Goal: Information Seeking & Learning: Find specific fact

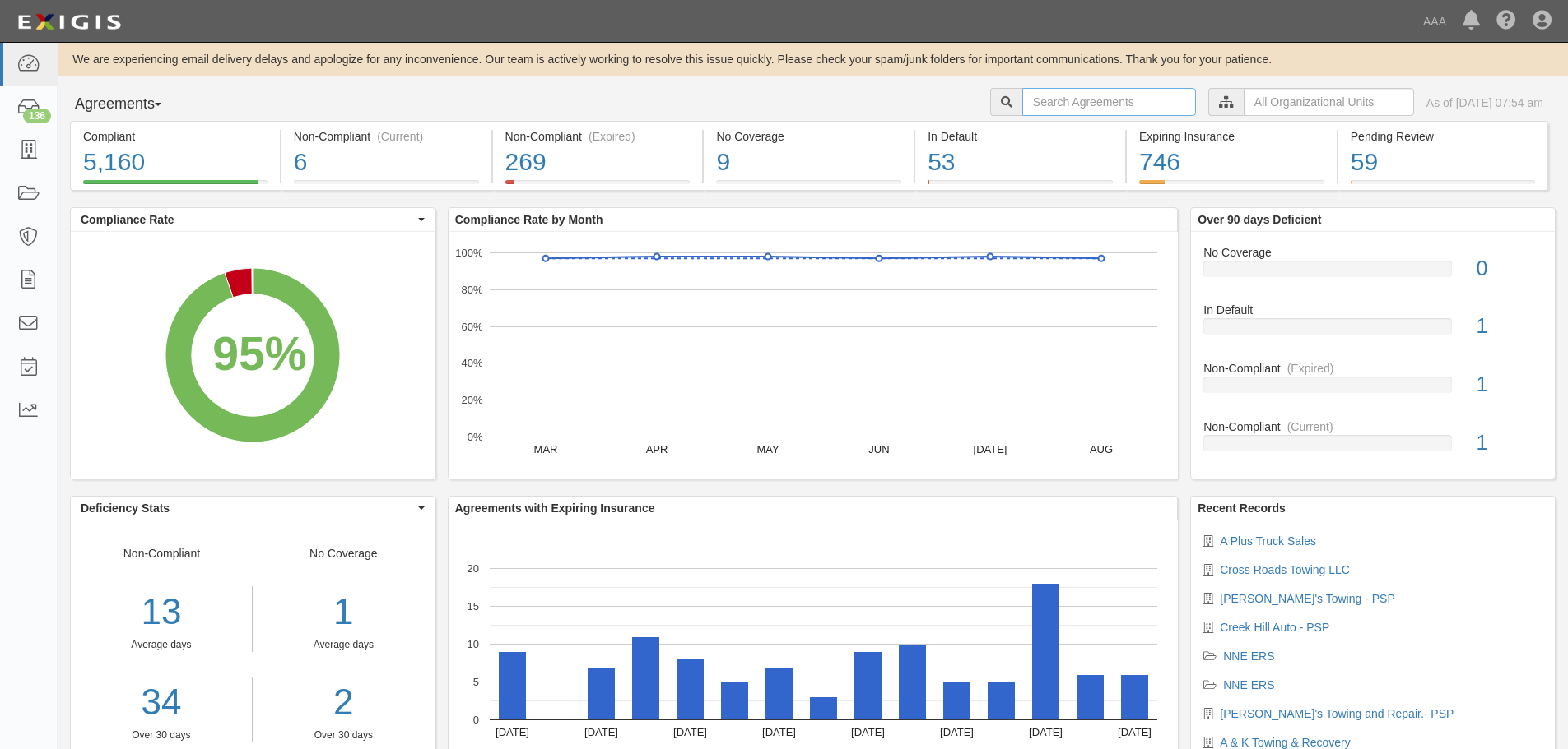
click at [1110, 102] on input "text" at bounding box center [1109, 102] width 174 height 28
paste input "659989"
type input "659989"
click at [990, 103] on div at bounding box center [1005, 102] width 32 height 28
click at [1074, 99] on input "659989" at bounding box center [1109, 102] width 174 height 28
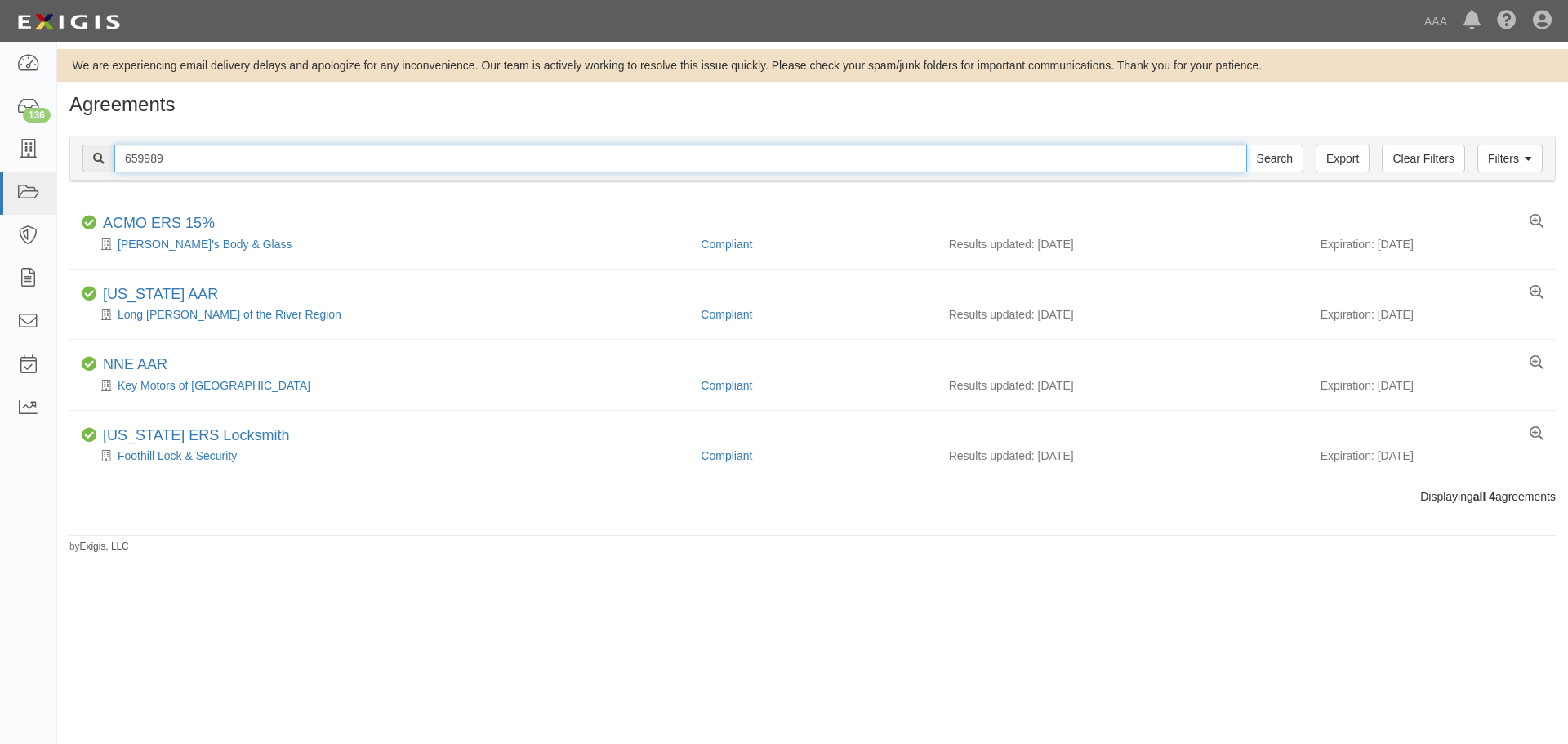
drag, startPoint x: 181, startPoint y: 165, endPoint x: 524, endPoint y: 164, distance: 343.0
click at [116, 161] on input "659989" at bounding box center [680, 159] width 1132 height 28
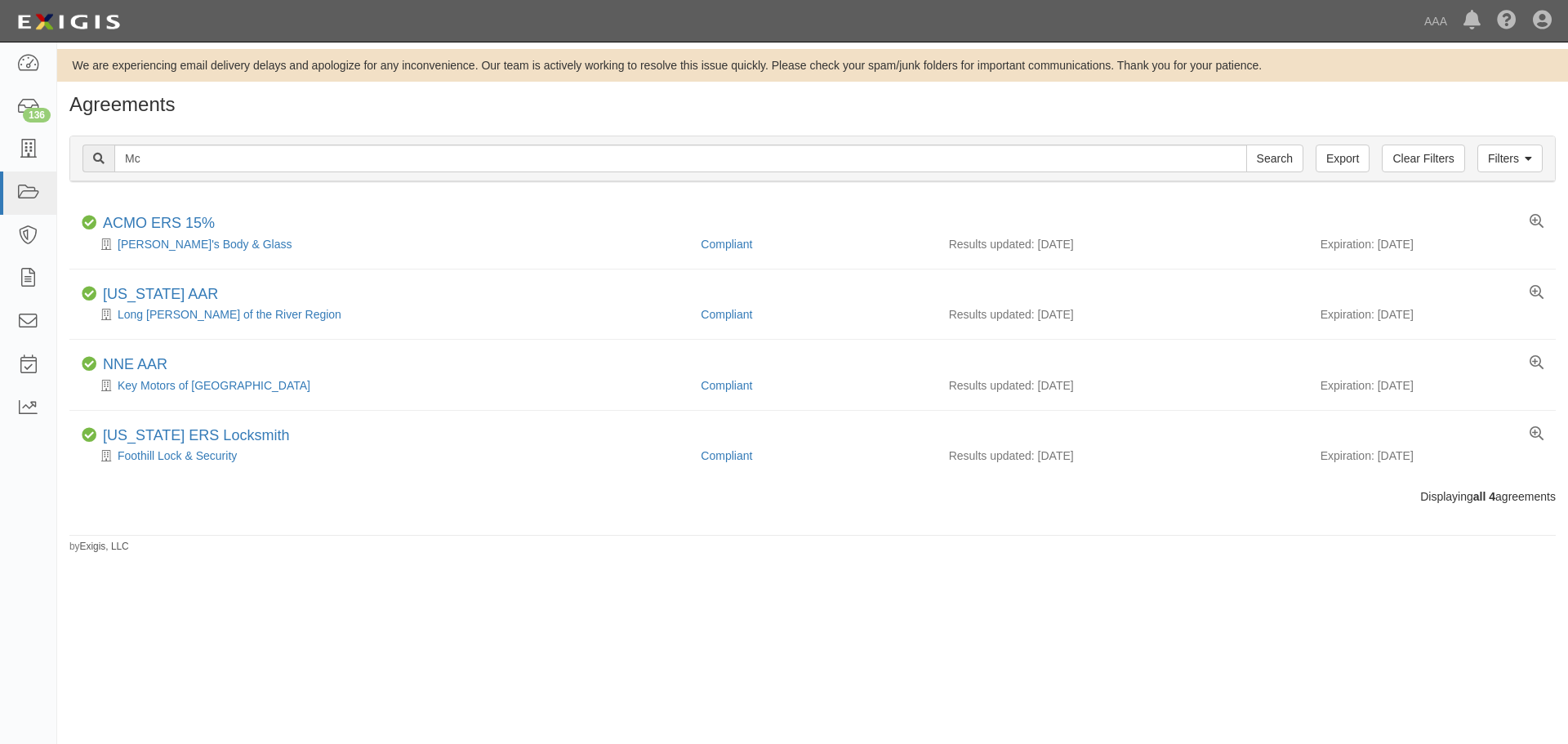
drag, startPoint x: 435, startPoint y: 144, endPoint x: 430, endPoint y: 151, distance: 8.6
click at [434, 144] on div "Filters Clear Filters Export Mc Search Filters" at bounding box center [812, 159] width 1485 height 45
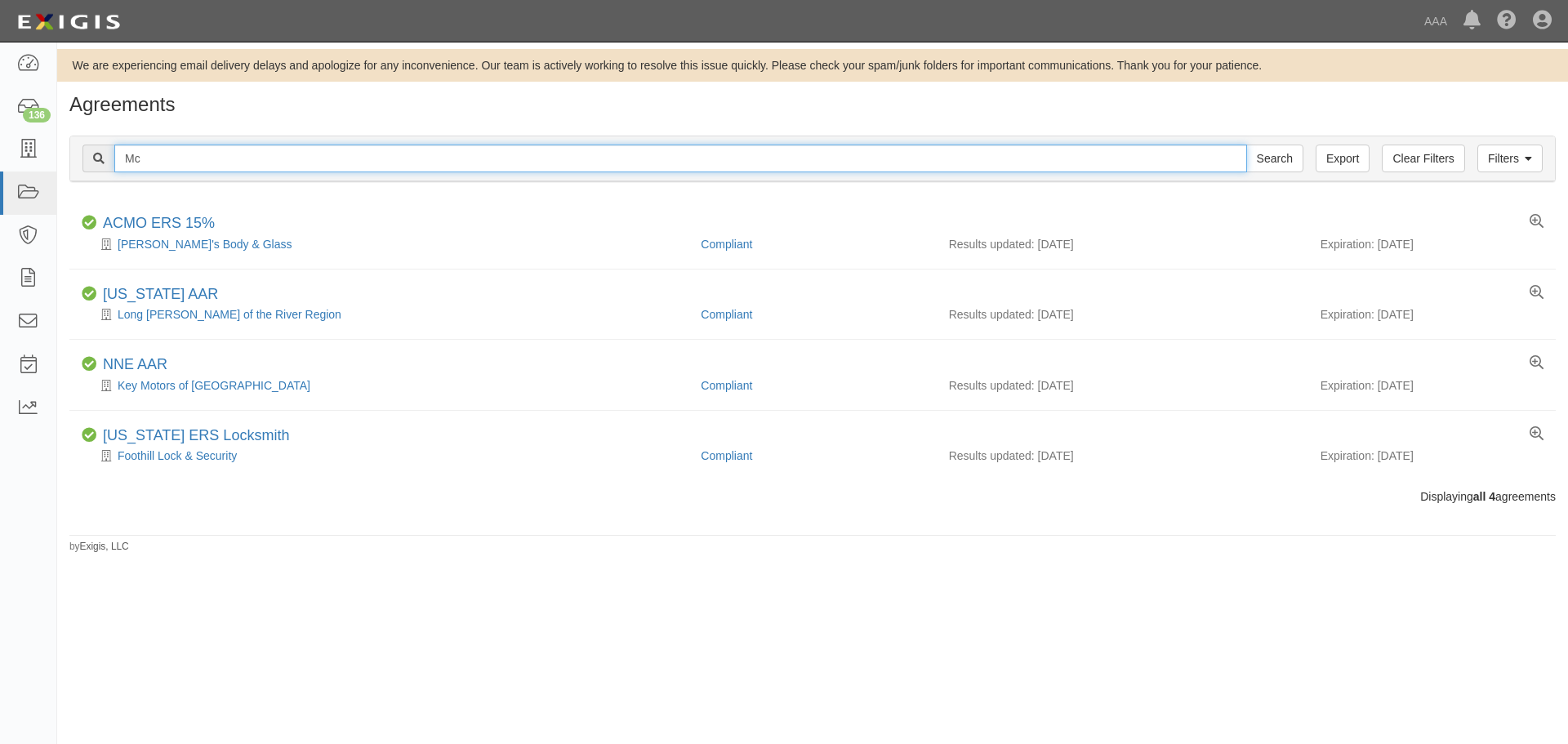
click at [429, 158] on input "Mc" at bounding box center [680, 159] width 1132 height 28
paste input "CCULLOUGH RANCH RECOVERY"
type input "MCCULLOUGH RANCH RECOVERY"
click at [1246, 145] on input "Search" at bounding box center [1275, 159] width 57 height 28
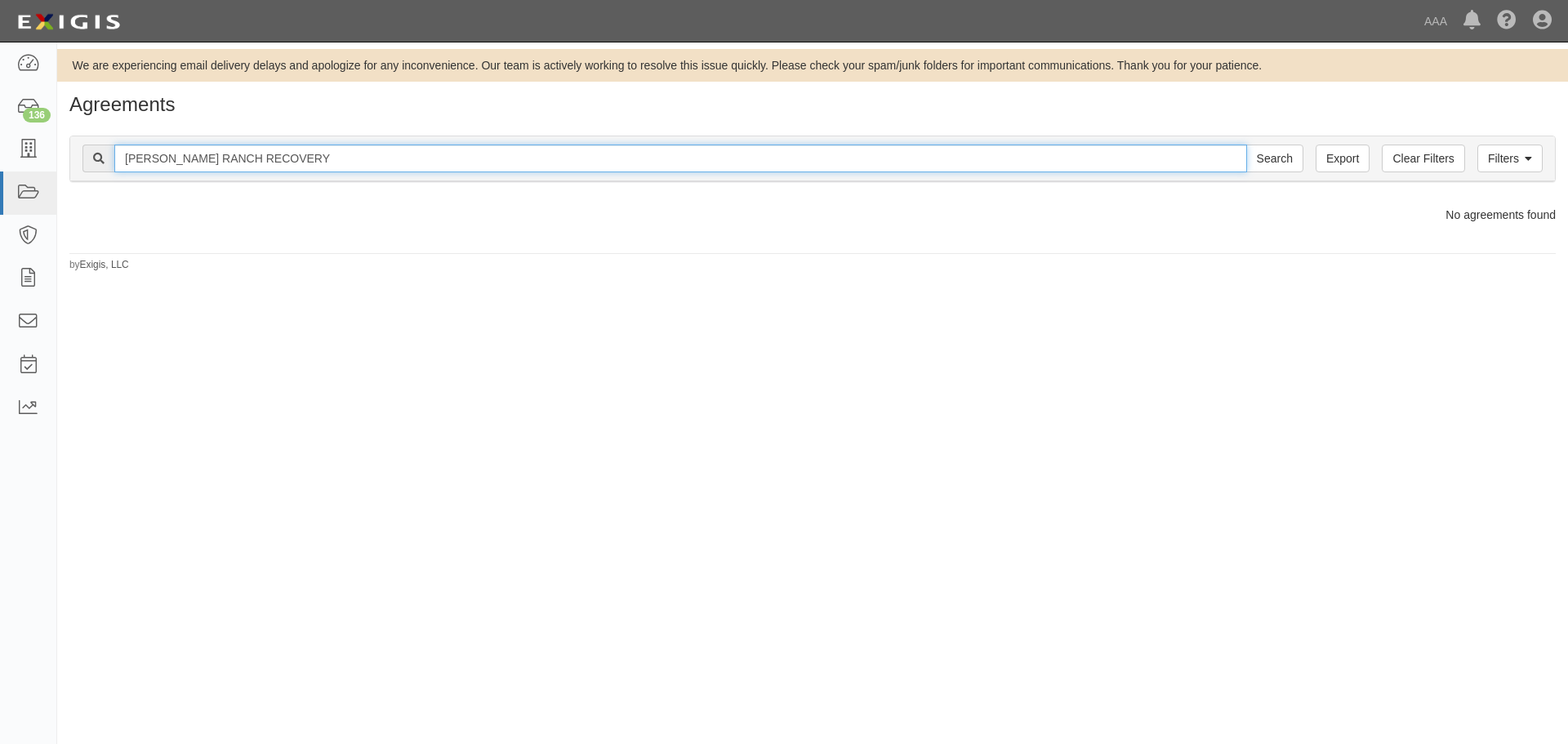
click at [375, 162] on input "[PERSON_NAME] RANCH RECOVERY" at bounding box center [680, 159] width 1132 height 28
drag, startPoint x: 243, startPoint y: 161, endPoint x: 461, endPoint y: 161, distance: 218.0
click at [121, 161] on input "[PERSON_NAME] RANCH RECOVERY" at bounding box center [680, 159] width 1132 height 28
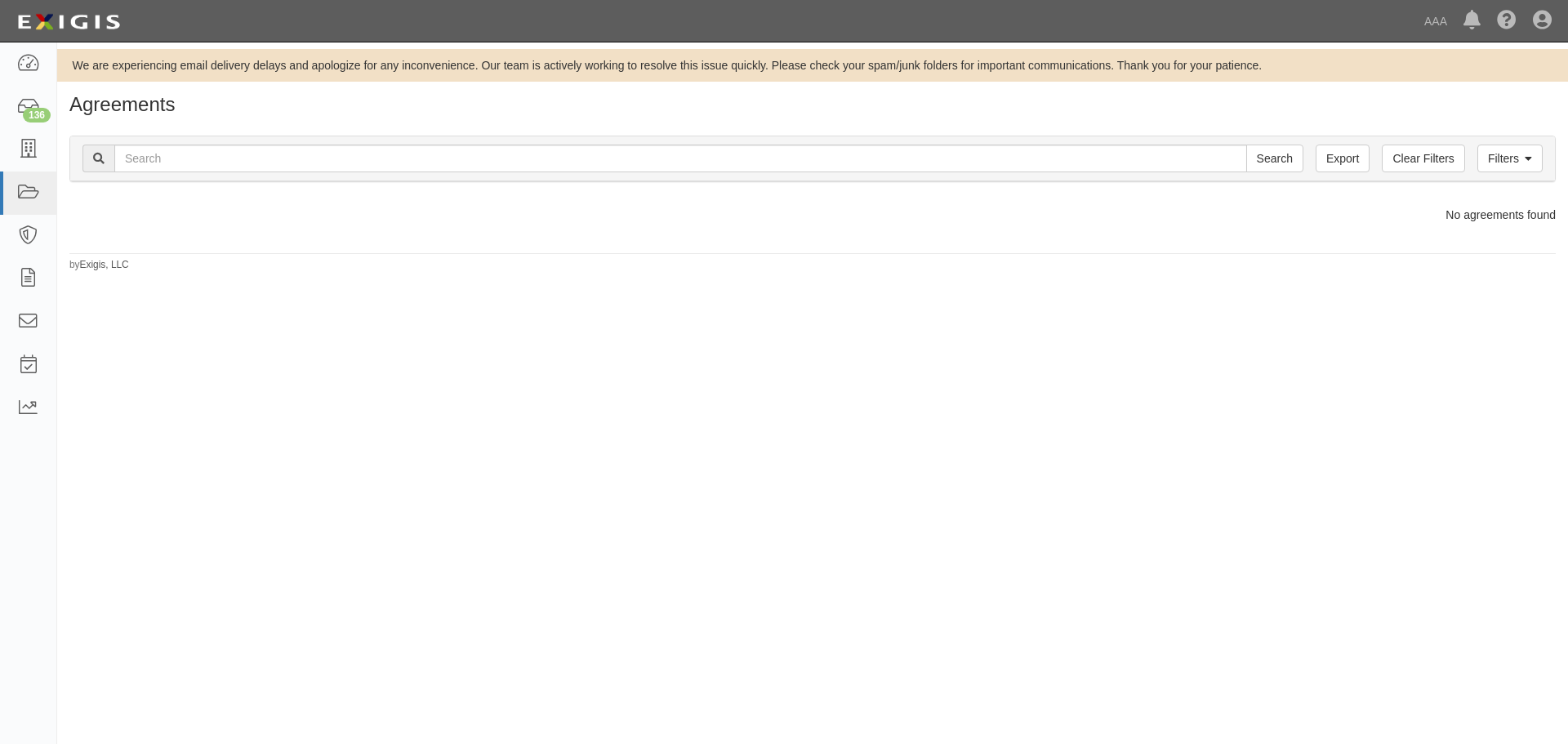
click at [286, 114] on h1 "Agreements" at bounding box center [812, 104] width 1486 height 21
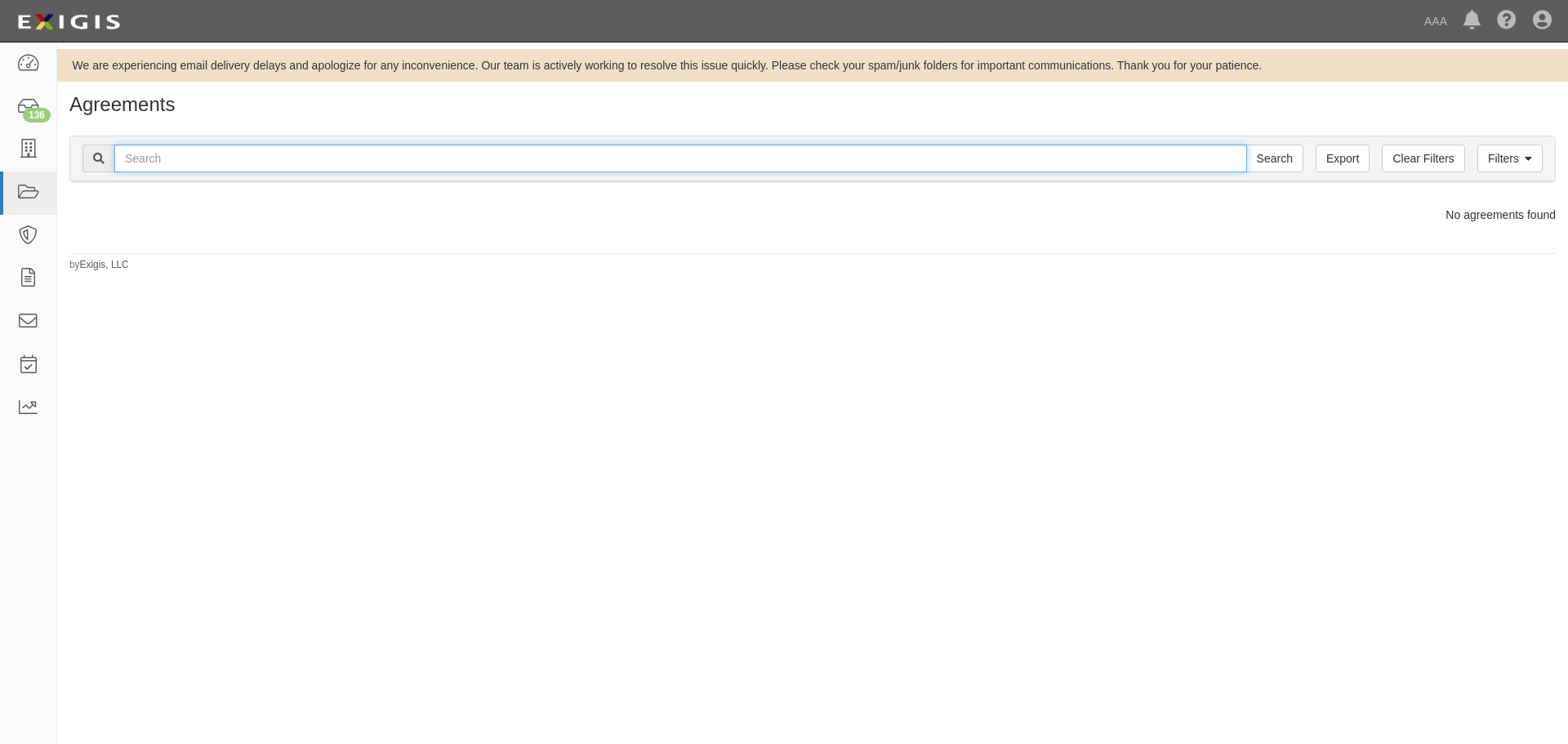
click at [301, 161] on input "text" at bounding box center [680, 159] width 1132 height 28
type input "Ranch"
click at [1246, 145] on input "Search" at bounding box center [1275, 159] width 57 height 28
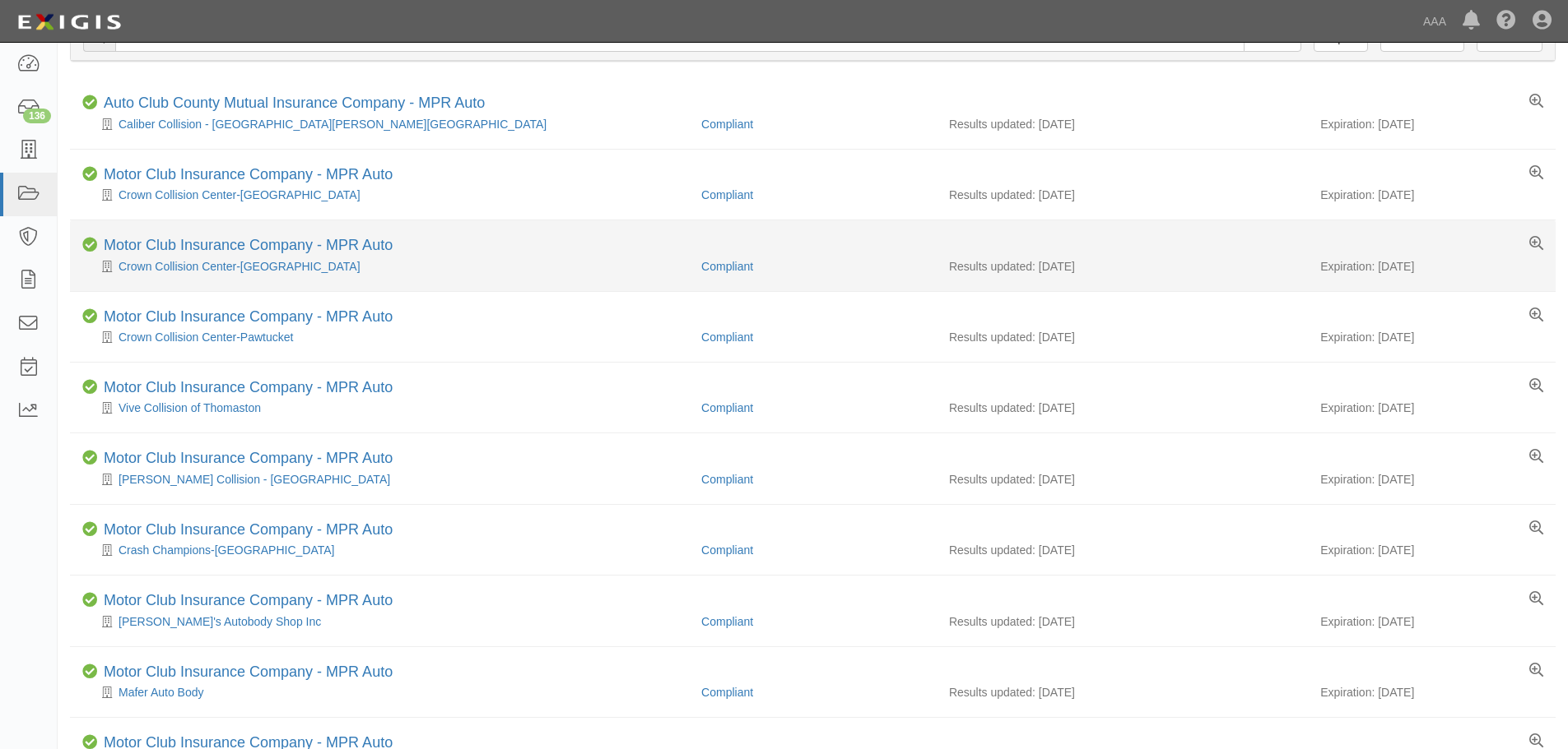
scroll to position [22, 0]
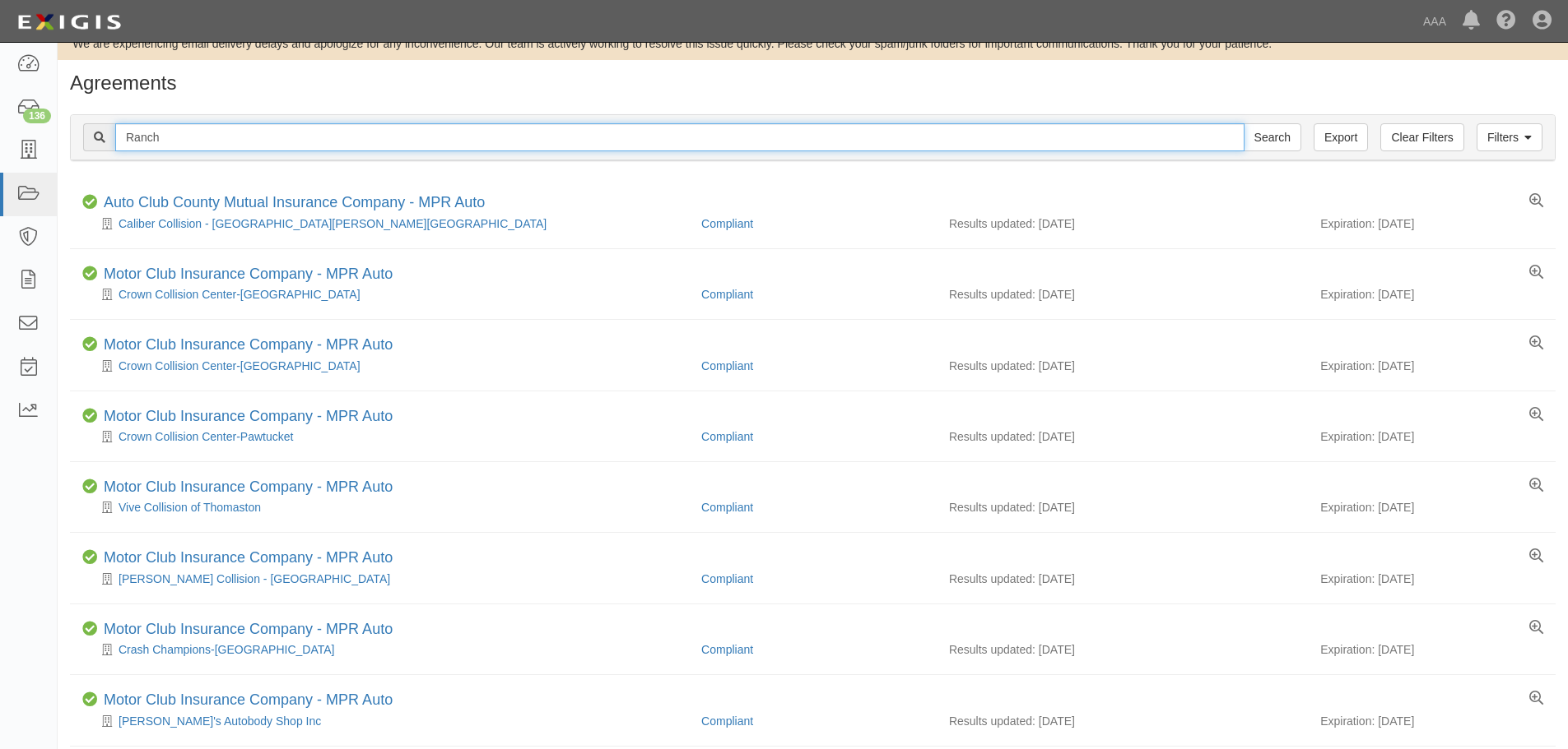
click at [266, 151] on input "Ranch" at bounding box center [680, 138] width 1129 height 28
type input "Ranch recovery"
click at [1244, 124] on input "Search" at bounding box center [1272, 138] width 57 height 28
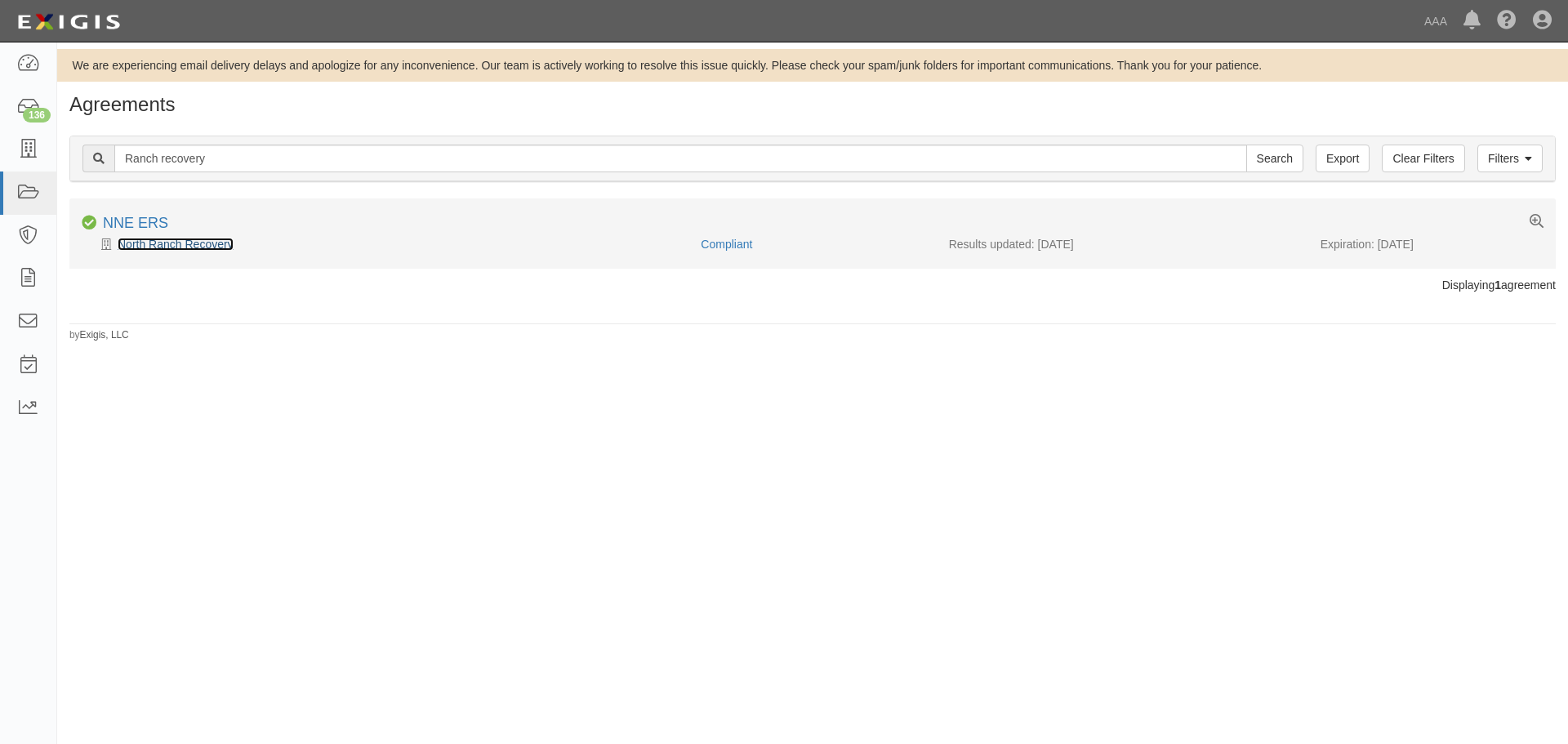
click at [151, 243] on link "North Ranch Recovery" at bounding box center [175, 244] width 116 height 13
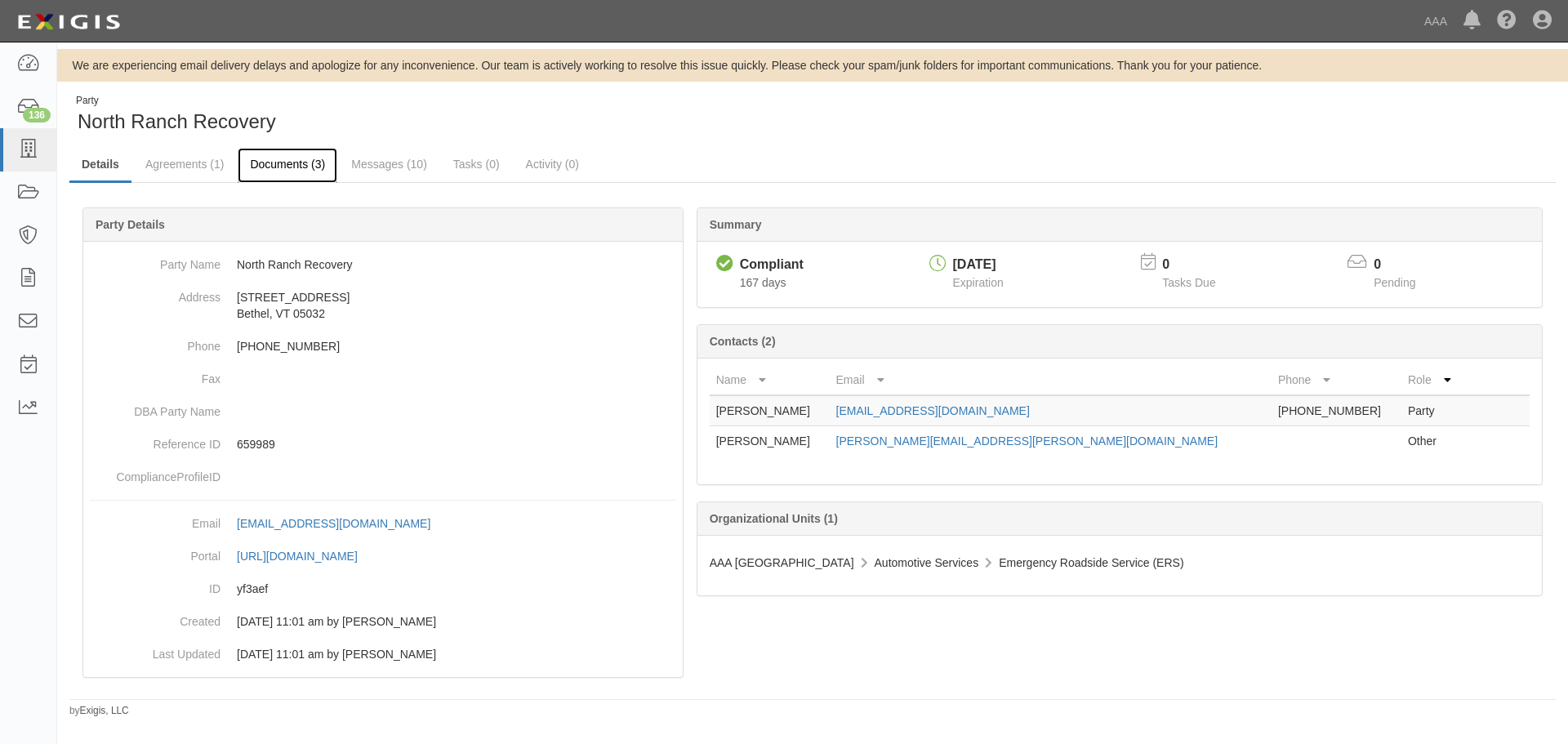
click at [267, 168] on link "Documents (3)" at bounding box center [287, 165] width 100 height 35
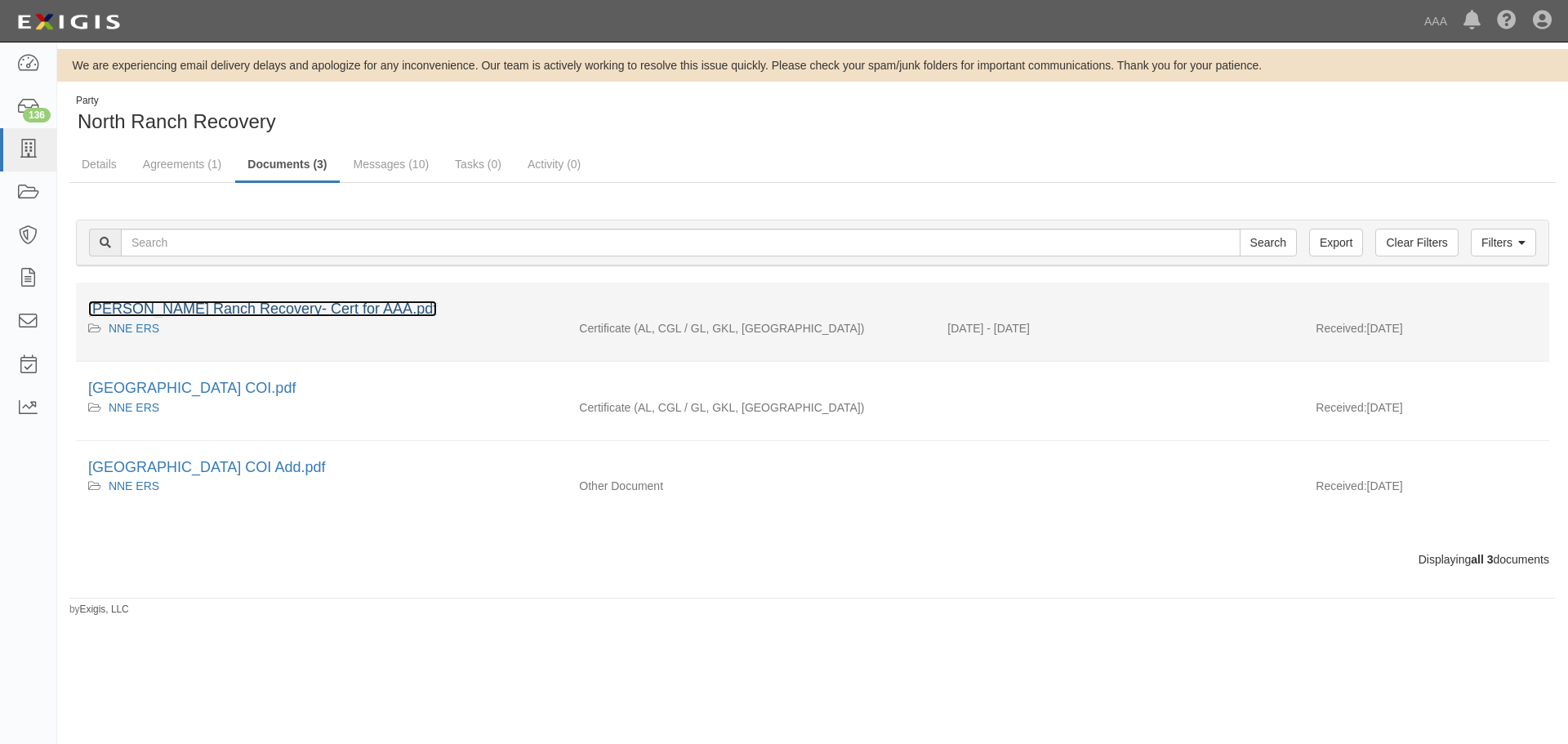
click at [160, 307] on link "McCullough Ranch Recovery- Cert for AAA.pdf" at bounding box center [262, 309] width 348 height 17
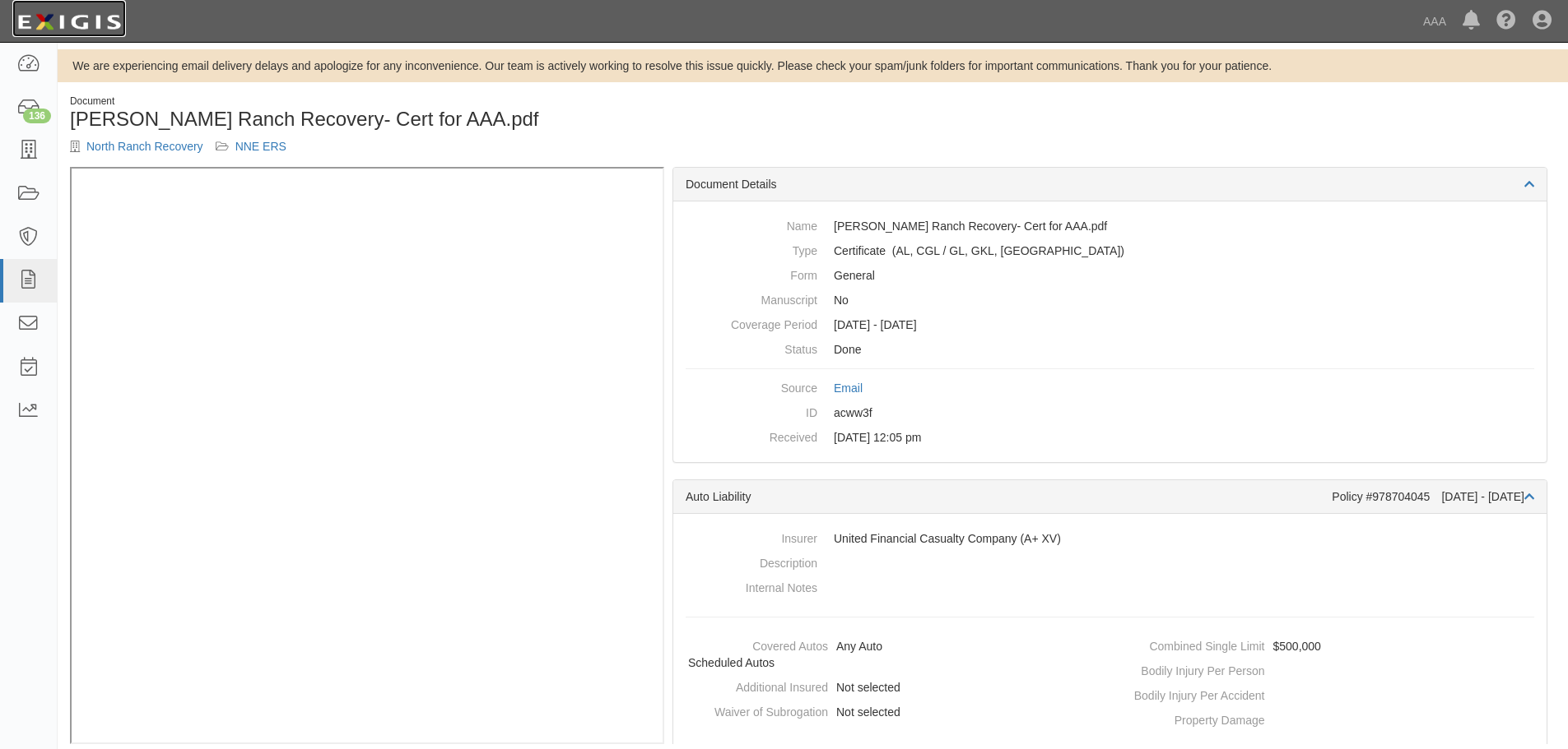
click at [41, 34] on img at bounding box center [68, 22] width 114 height 30
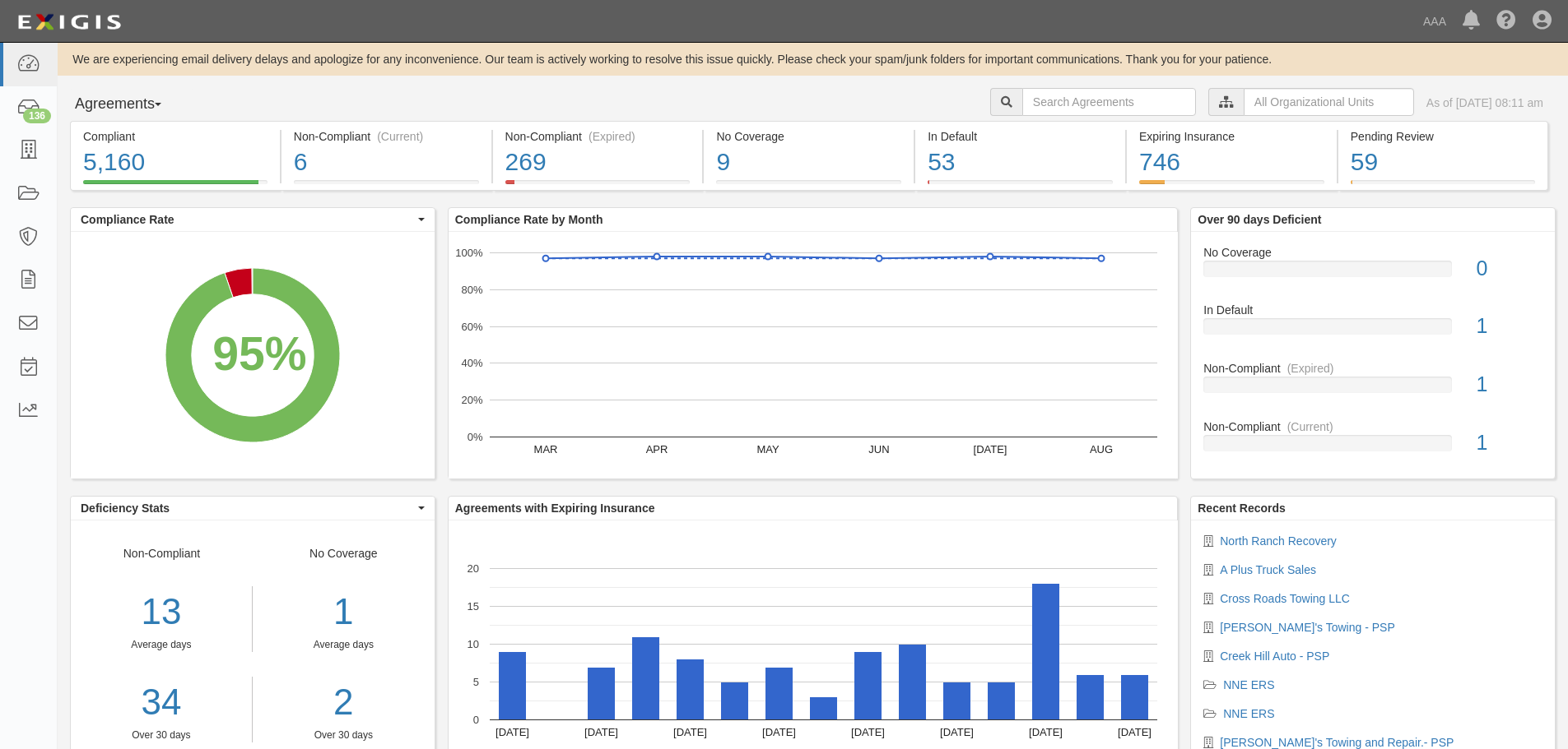
click at [1219, 105] on icon at bounding box center [1226, 103] width 15 height 11
click at [1244, 108] on input "text" at bounding box center [1329, 102] width 170 height 28
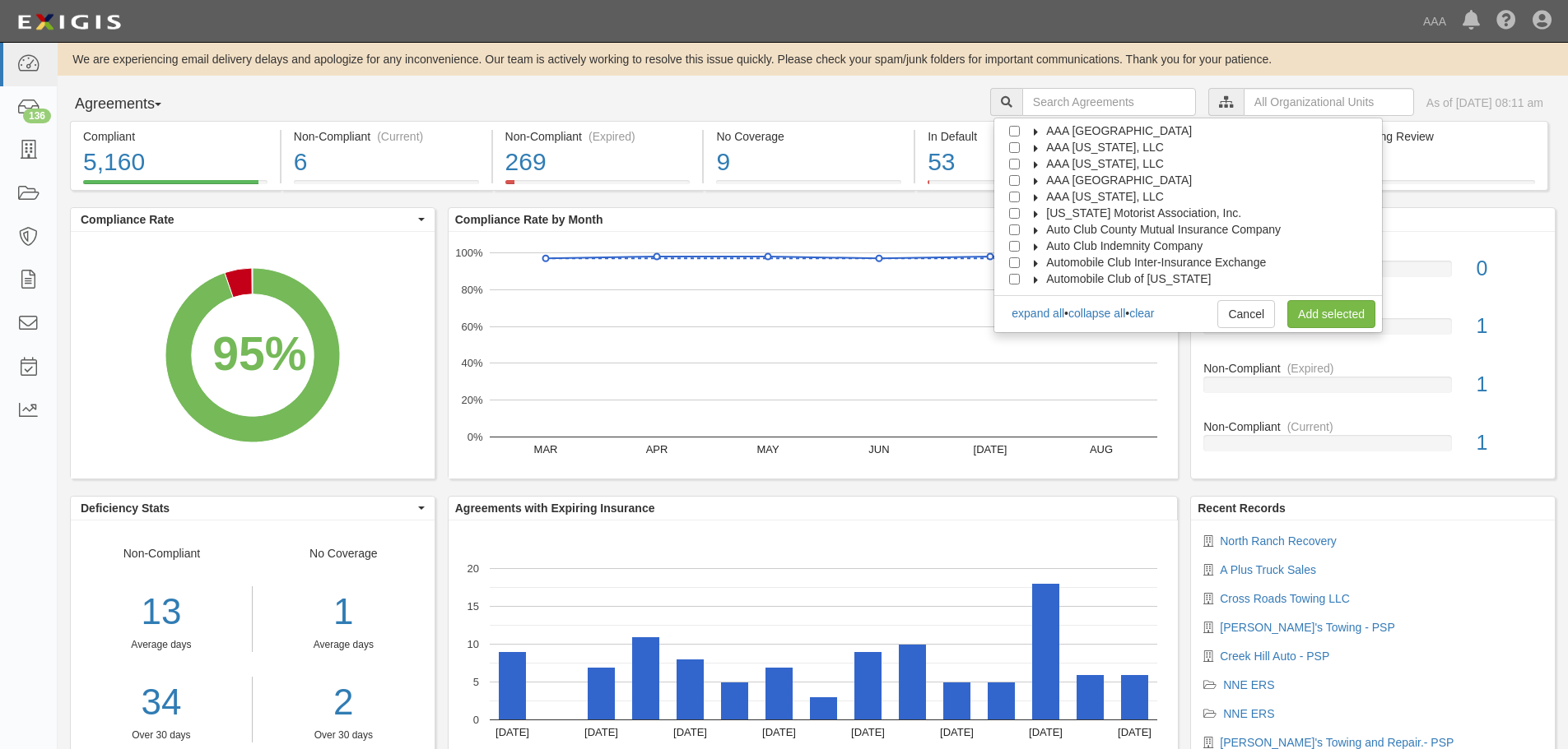
click at [1153, 177] on span "AAA [GEOGRAPHIC_DATA]" at bounding box center [1119, 180] width 146 height 13
click at [1148, 199] on span "Automotive Services" at bounding box center [1113, 197] width 105 height 13
click at [1050, 230] on input "Emergency Roadside Service (ERS)" at bounding box center [1044, 230] width 11 height 11
checkbox input "true"
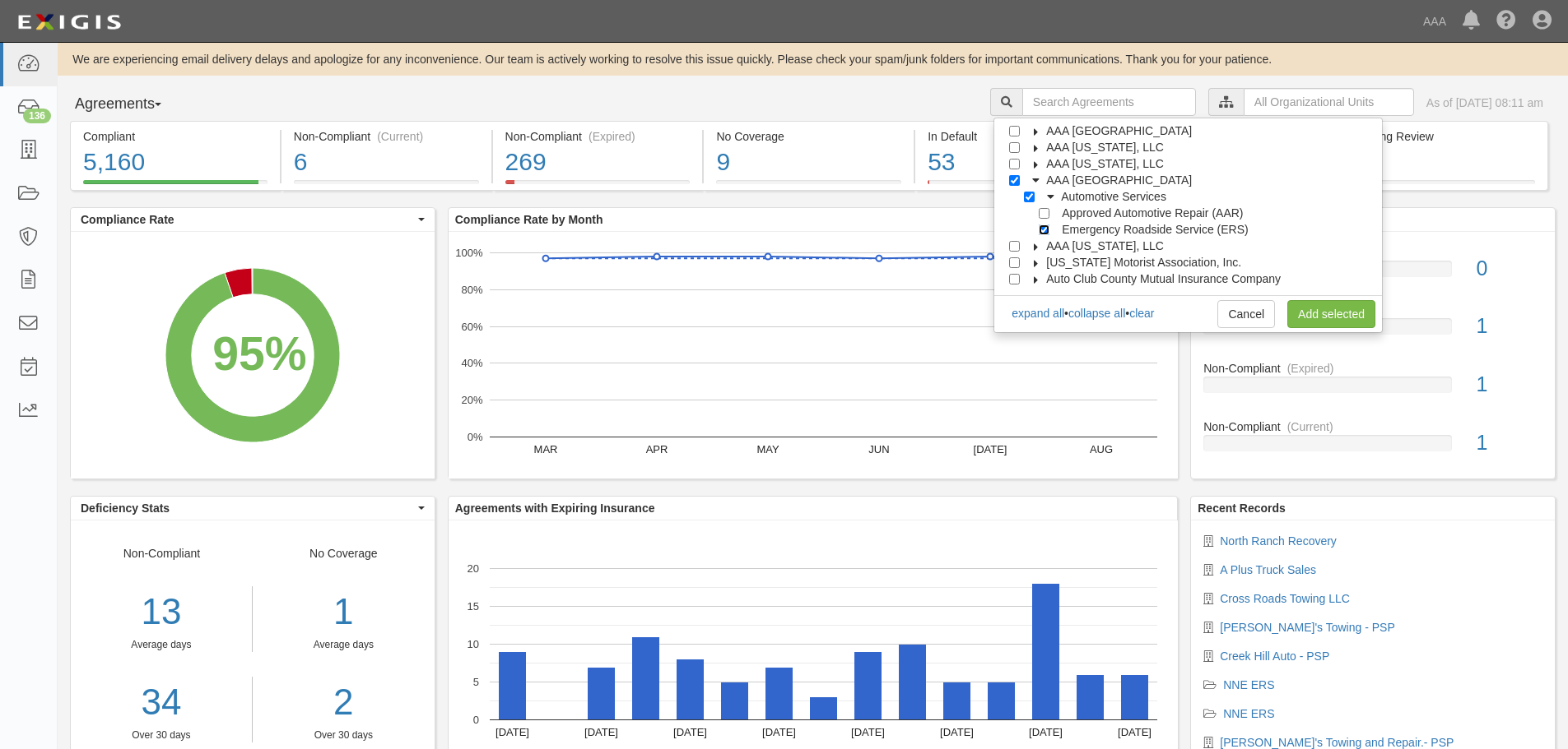
checkbox input "true"
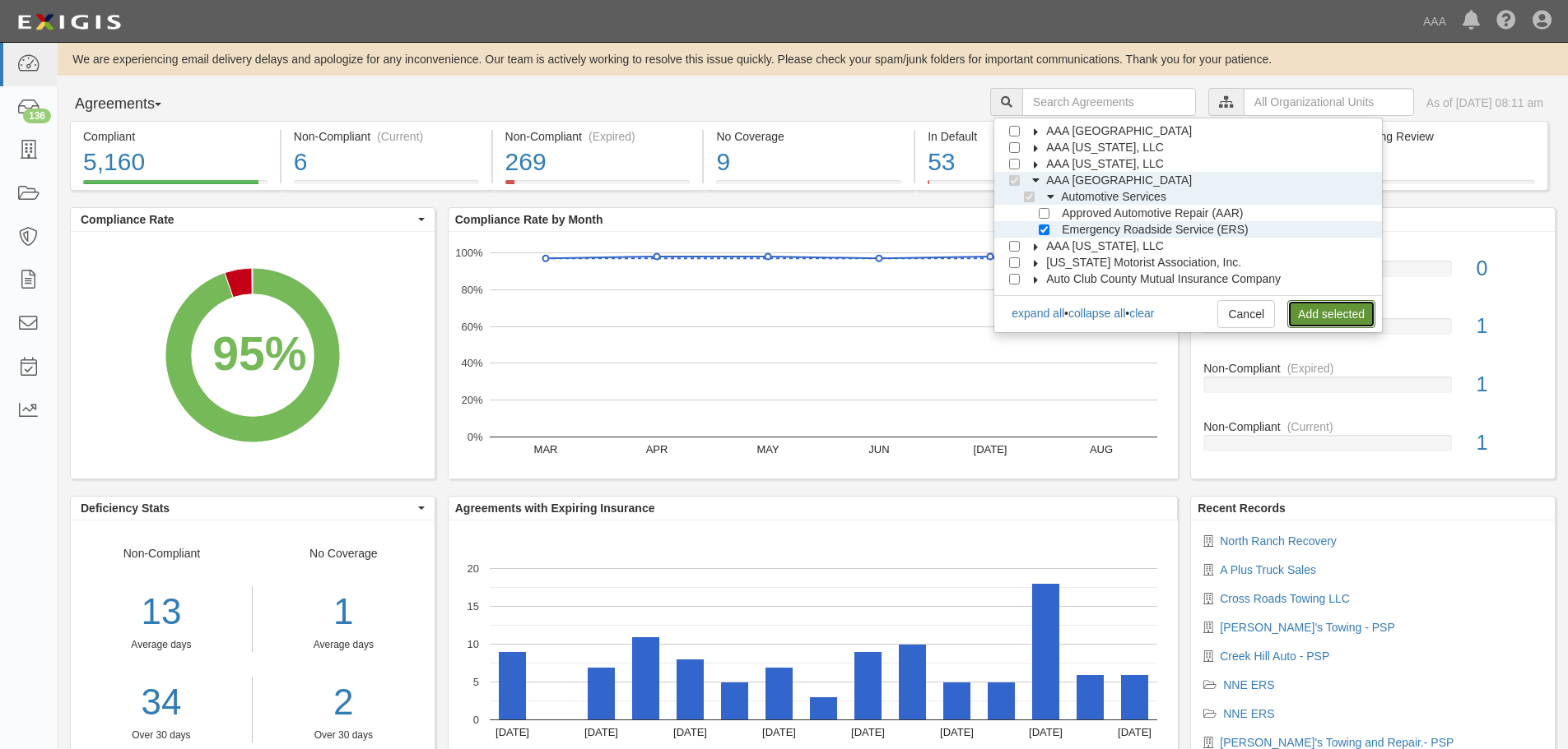
click at [1305, 323] on link "Add selected" at bounding box center [1331, 314] width 88 height 28
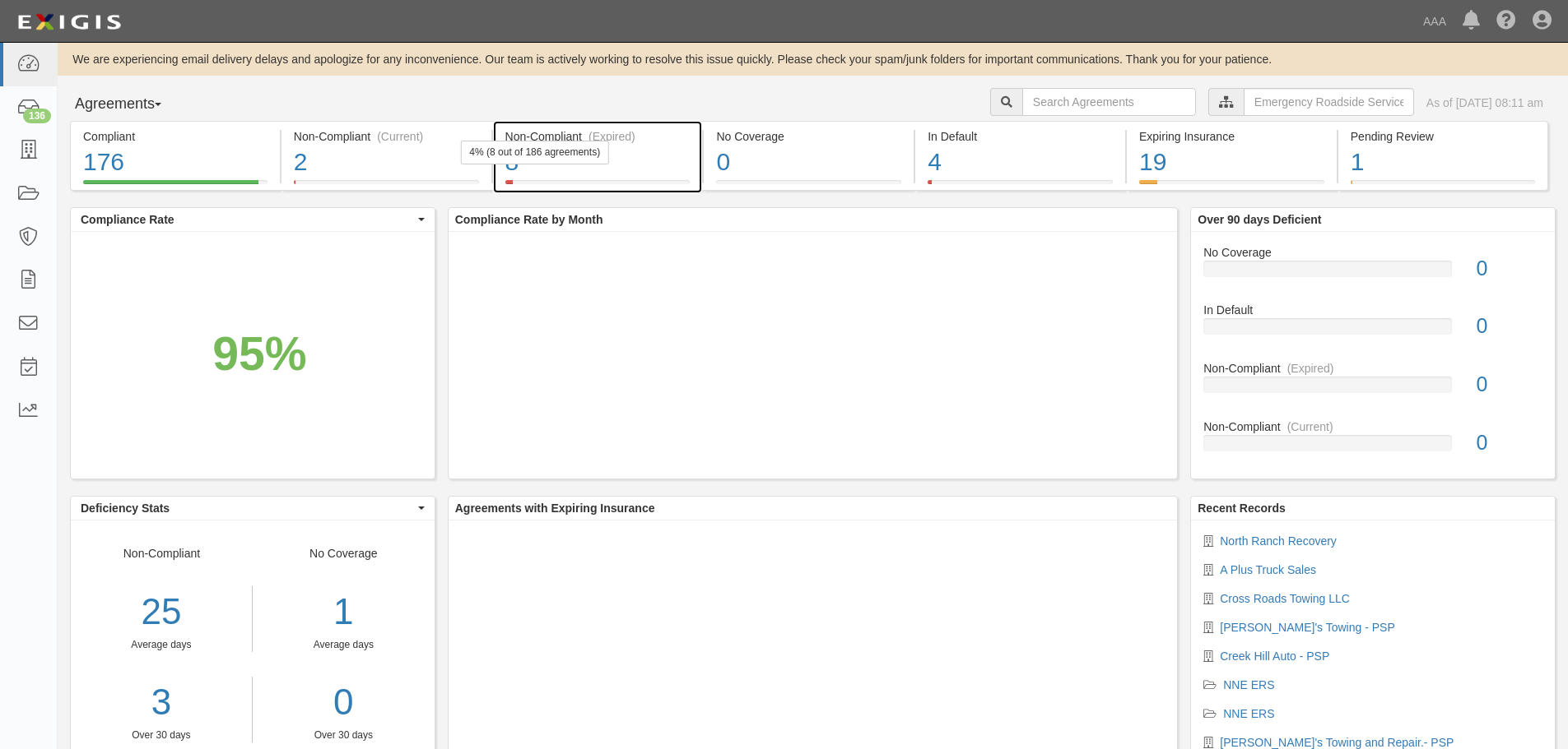
click at [665, 162] on div "8" at bounding box center [598, 163] width 185 height 35
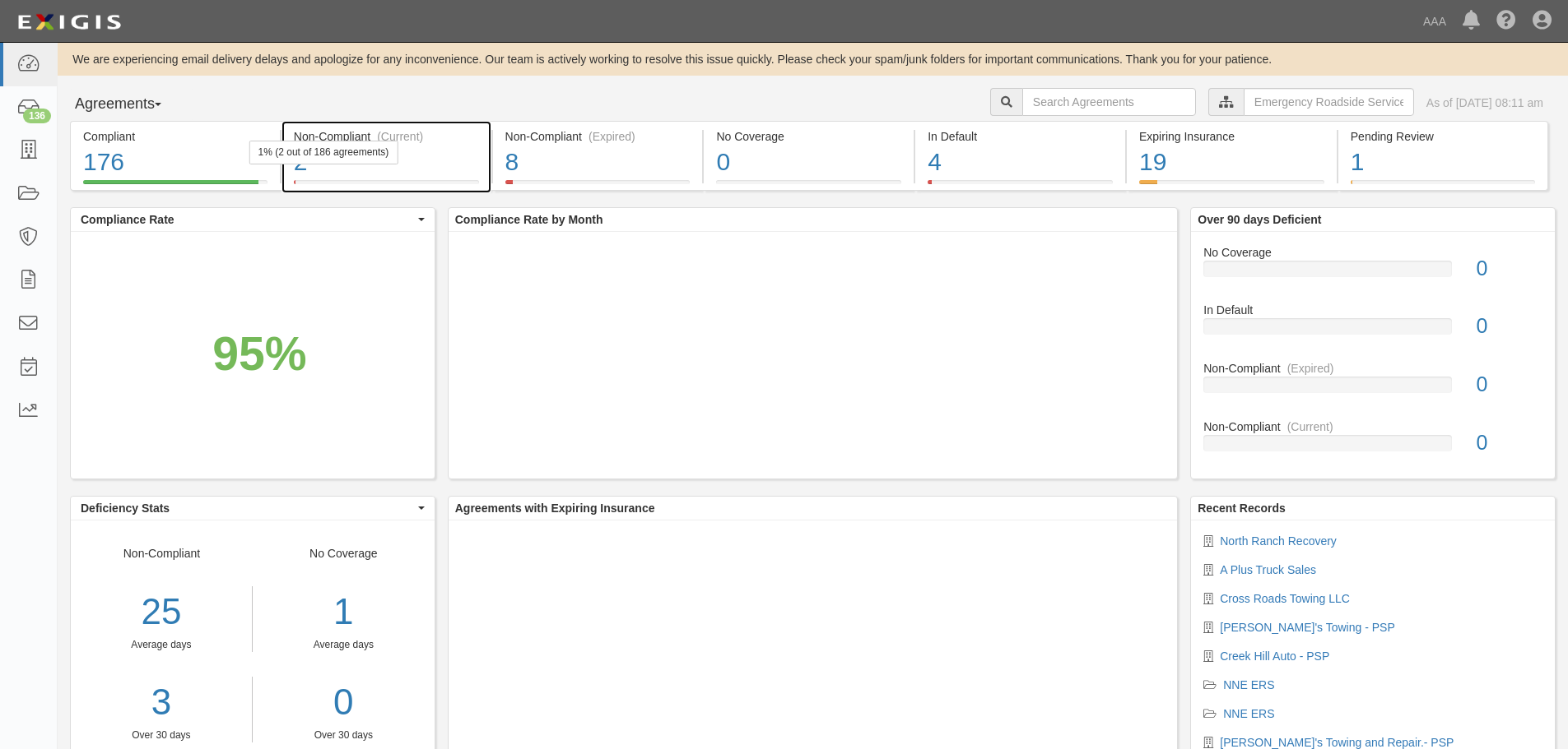
click at [376, 173] on div "2" at bounding box center [386, 163] width 185 height 35
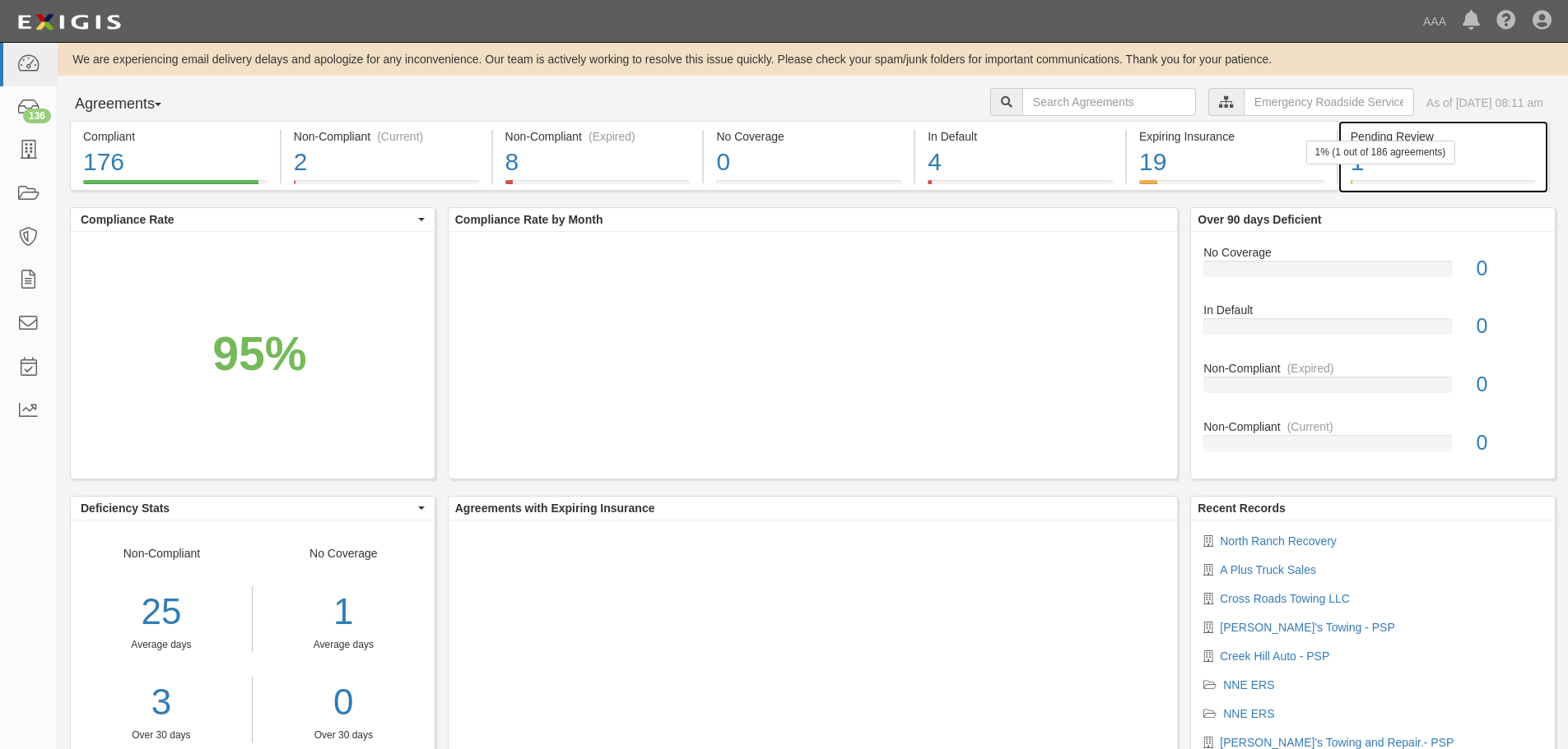
click at [1396, 169] on div "1" at bounding box center [1441, 163] width 184 height 35
